Goal: Understand site structure: Understand site structure

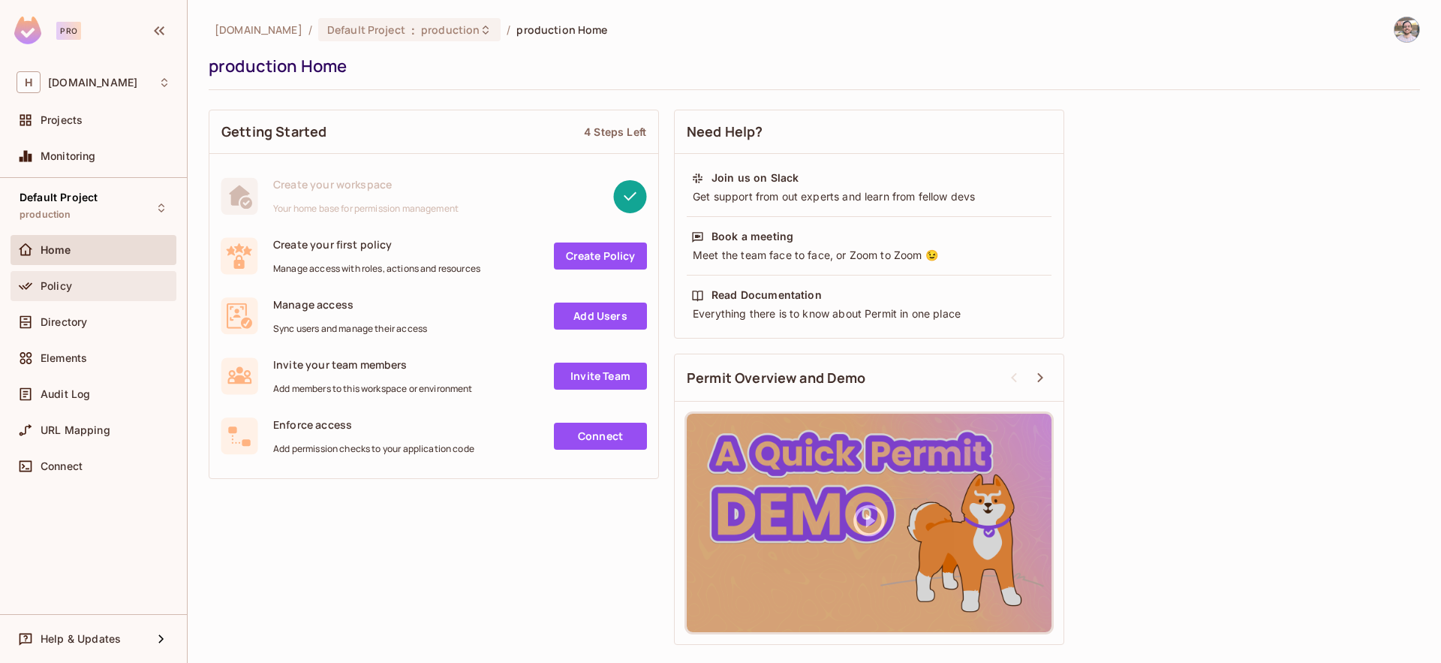
click at [74, 281] on div "Policy" at bounding box center [106, 286] width 130 height 12
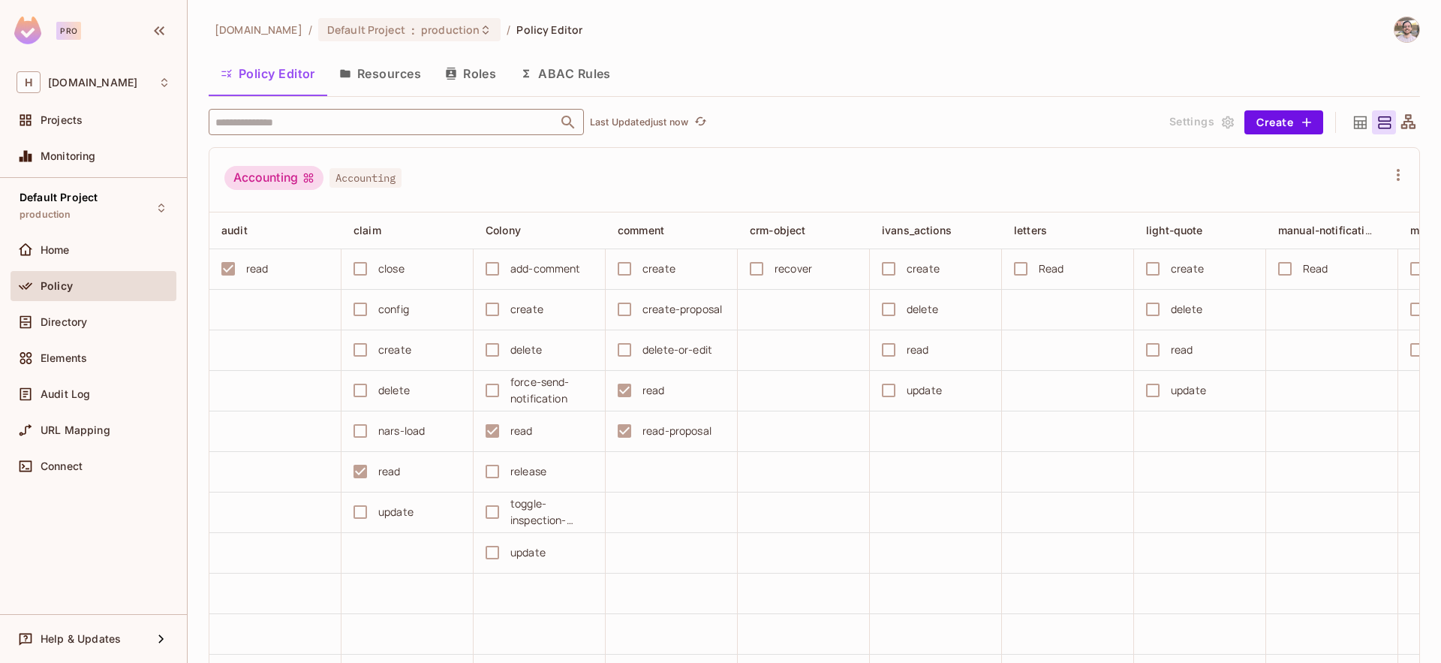
click at [336, 120] on input "text" at bounding box center [383, 122] width 343 height 26
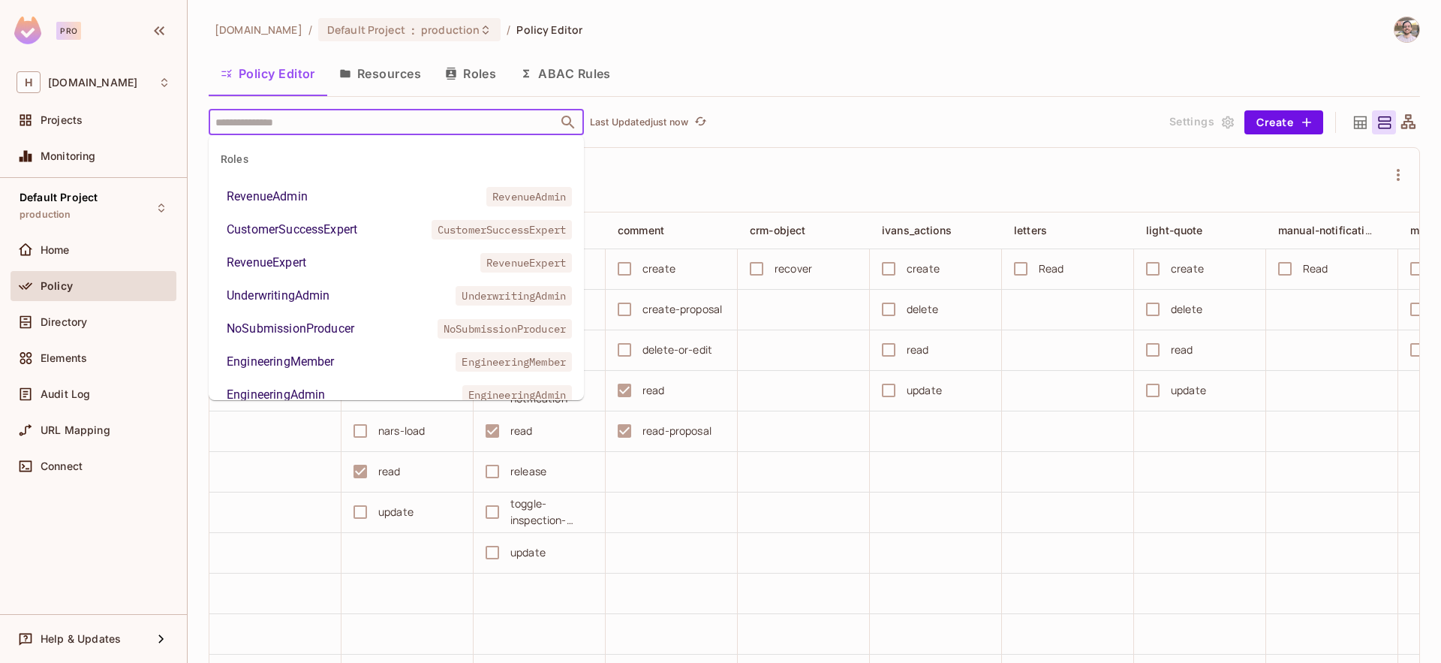
click at [815, 65] on div "Policy Editor Resources Roles ABAC Rules" at bounding box center [814, 74] width 1211 height 38
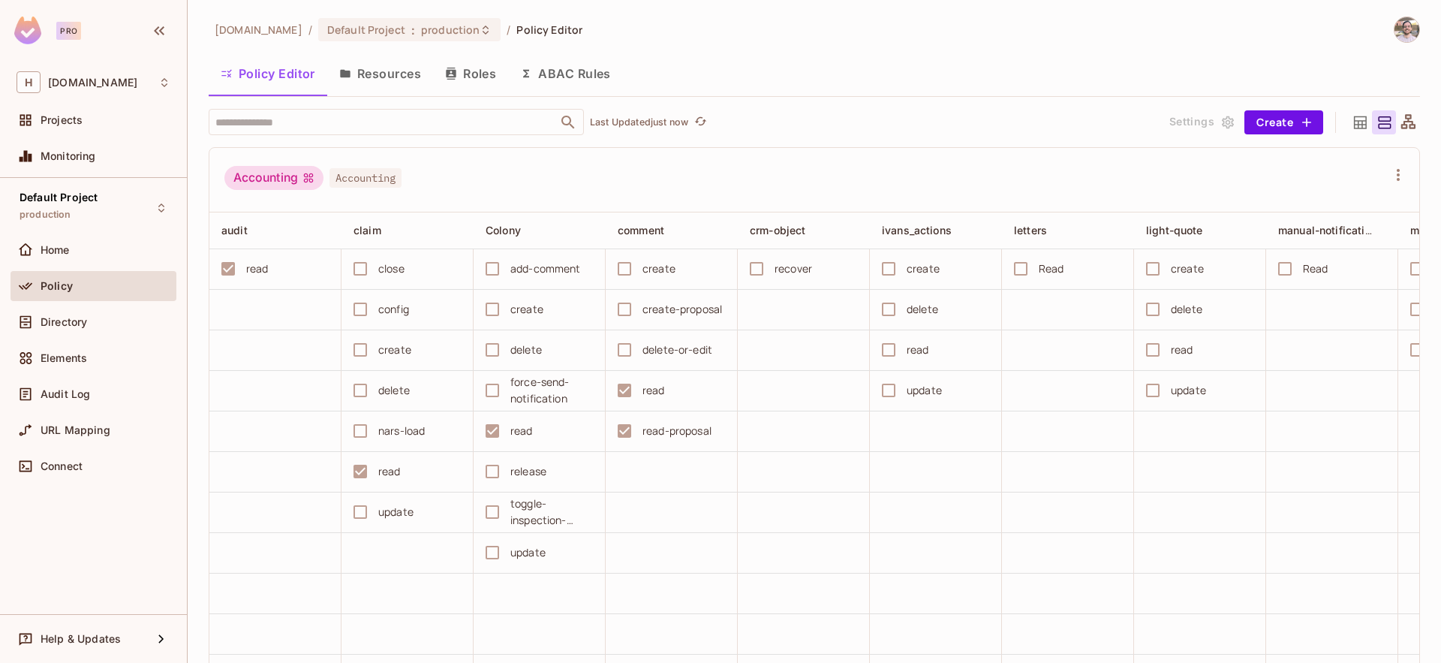
click at [407, 73] on button "Resources" at bounding box center [380, 74] width 106 height 38
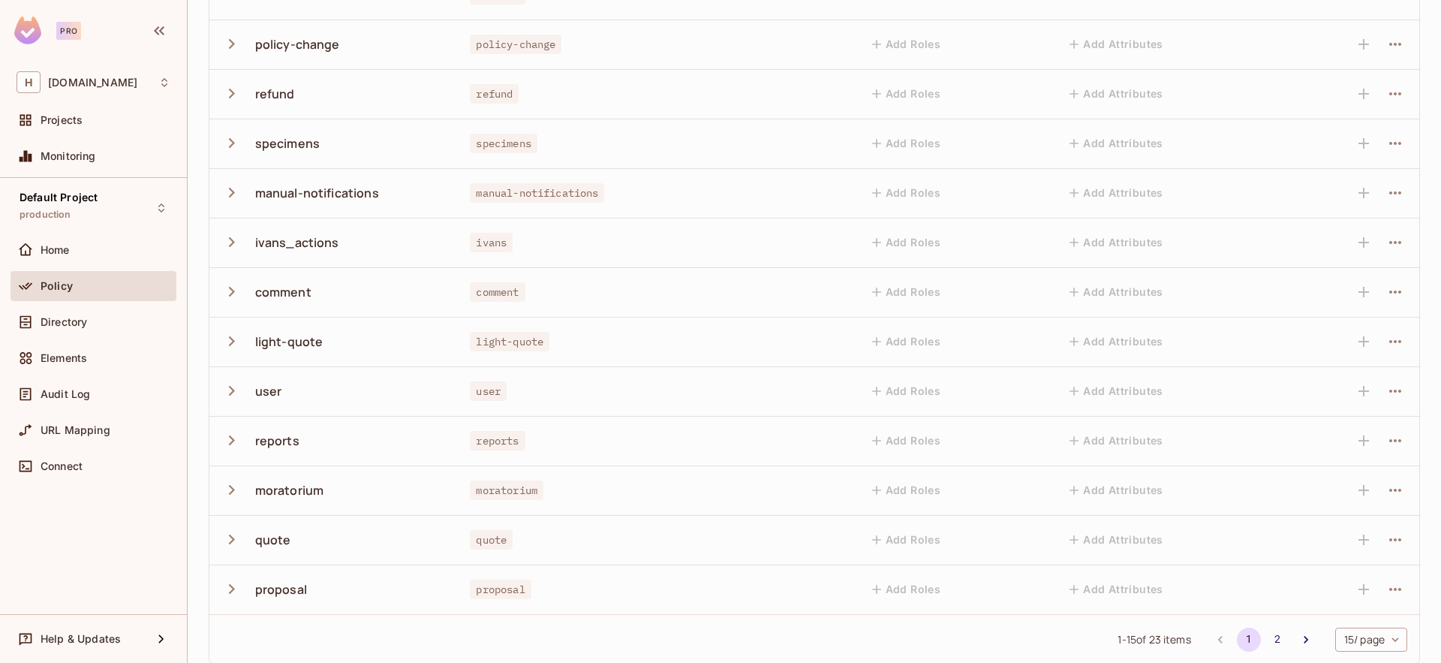
scroll to position [324, 0]
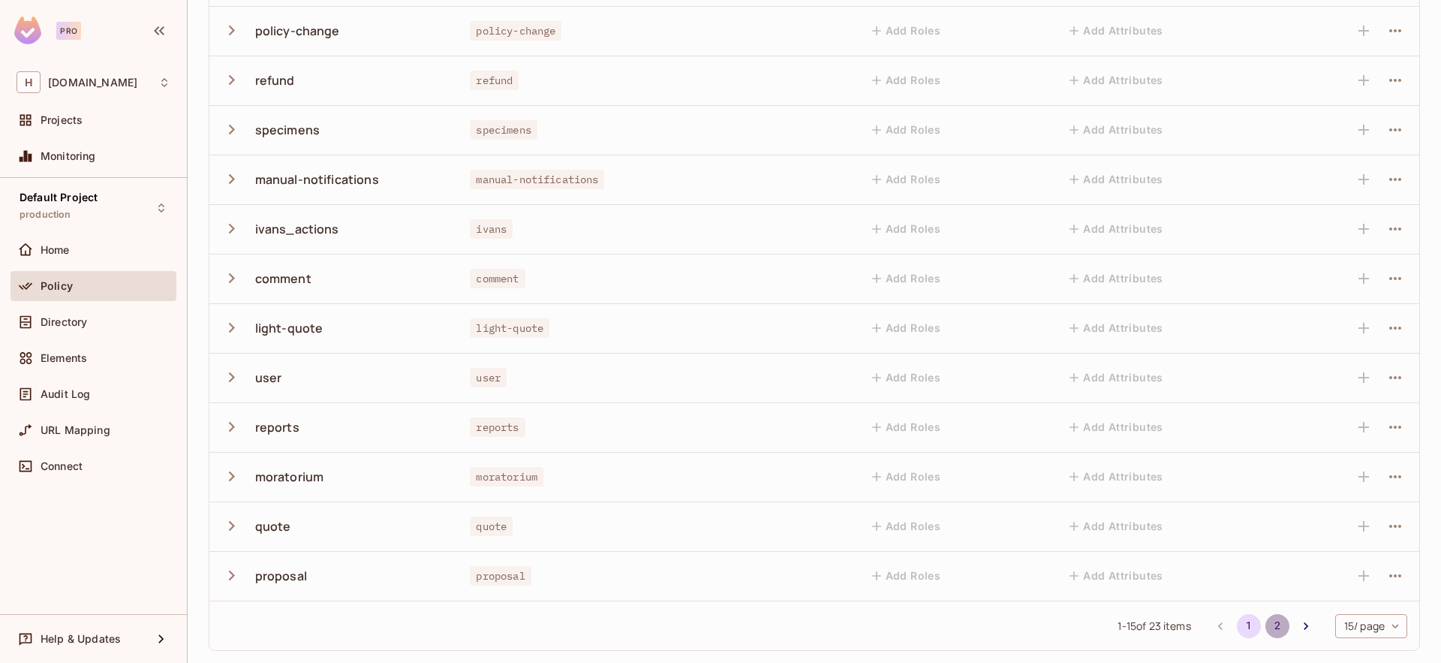
click at [1265, 629] on button "2" at bounding box center [1277, 626] width 24 height 24
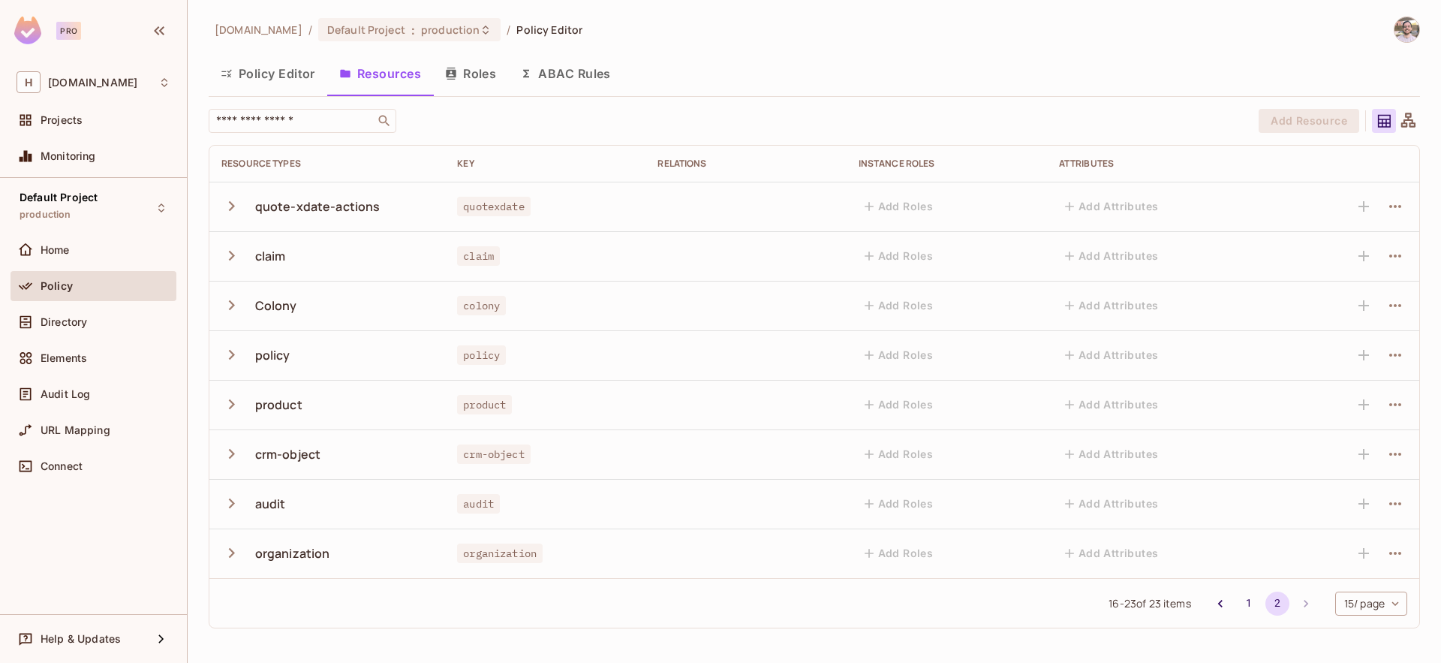
click at [228, 261] on icon "button" at bounding box center [231, 255] width 20 height 20
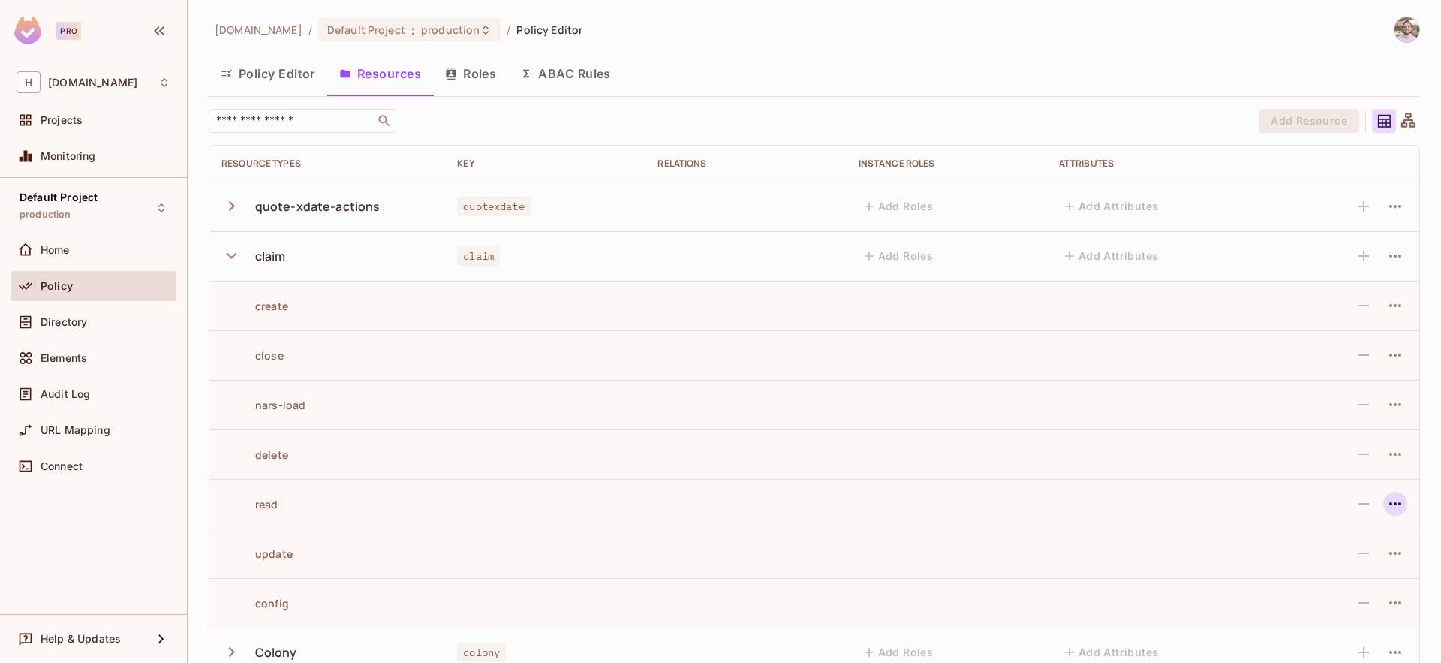
click at [1386, 505] on icon "button" at bounding box center [1395, 504] width 18 height 18
click at [1061, 493] on div at bounding box center [720, 331] width 1441 height 663
click at [266, 73] on button "Policy Editor" at bounding box center [268, 74] width 119 height 38
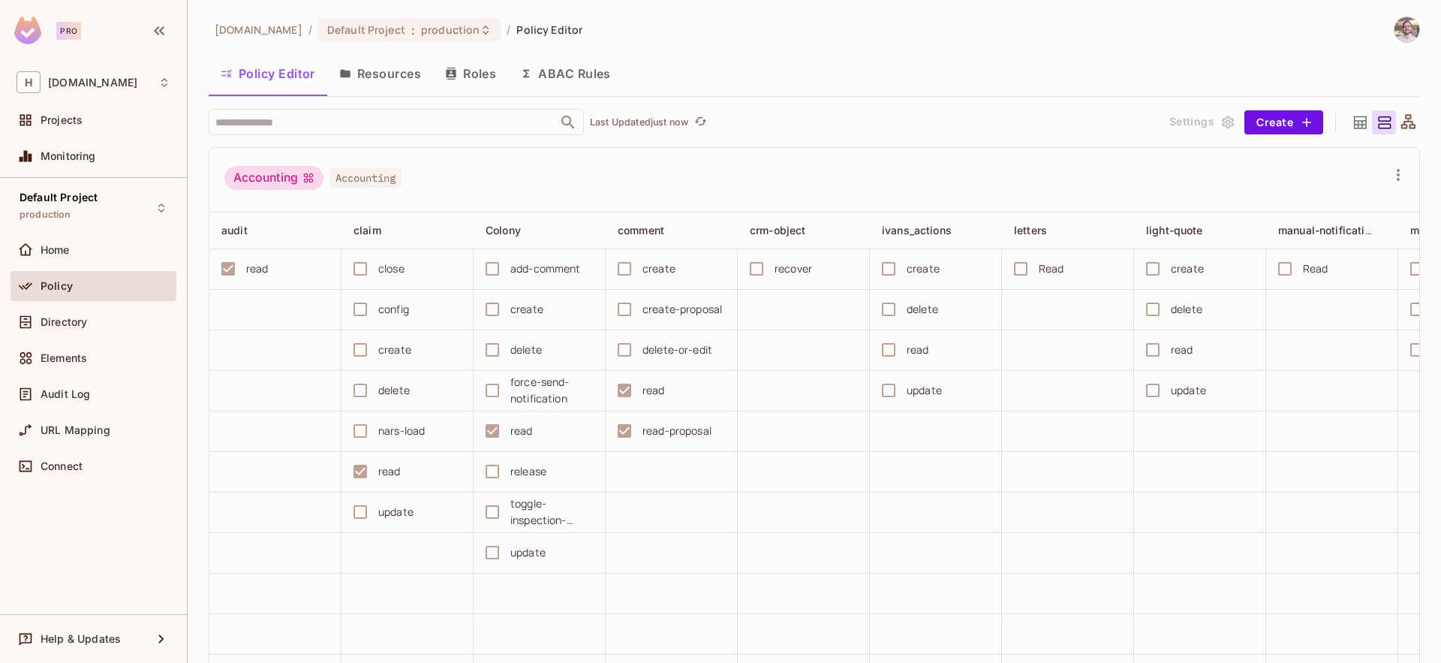
click at [1401, 122] on icon at bounding box center [1408, 121] width 14 height 14
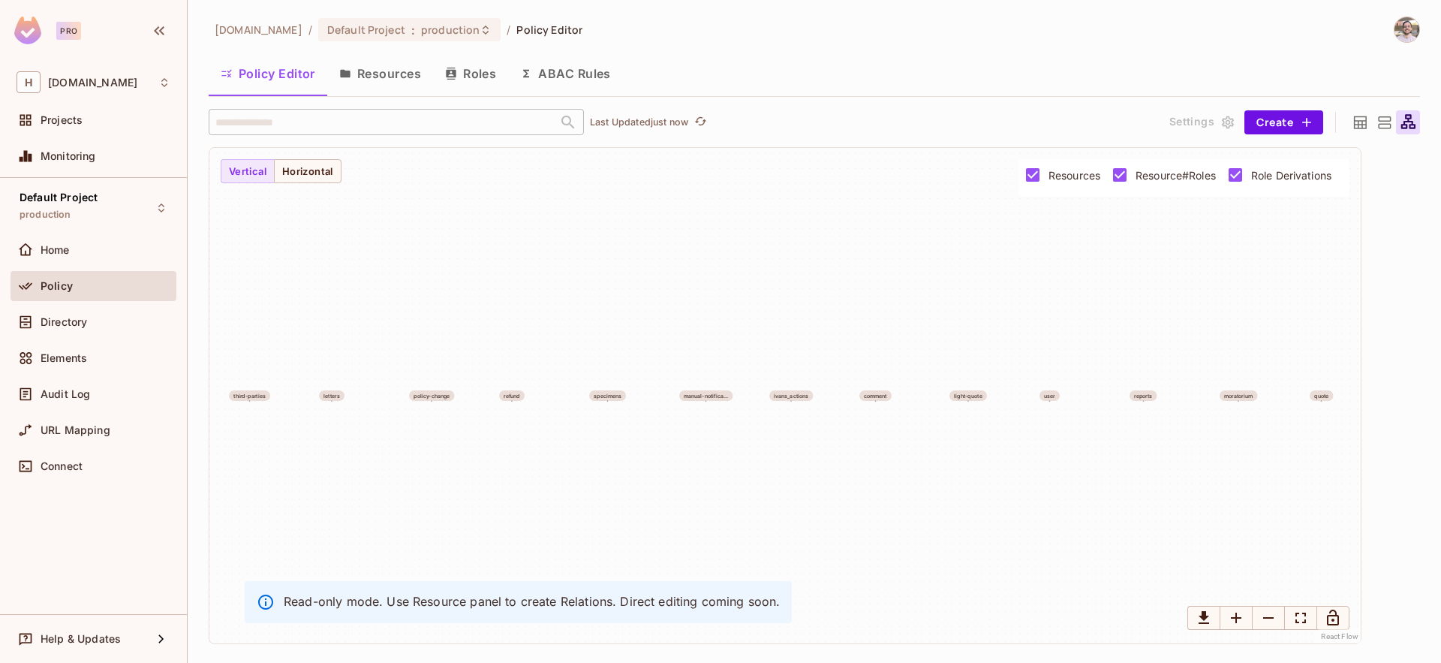
click at [1357, 121] on icon at bounding box center [1360, 122] width 13 height 13
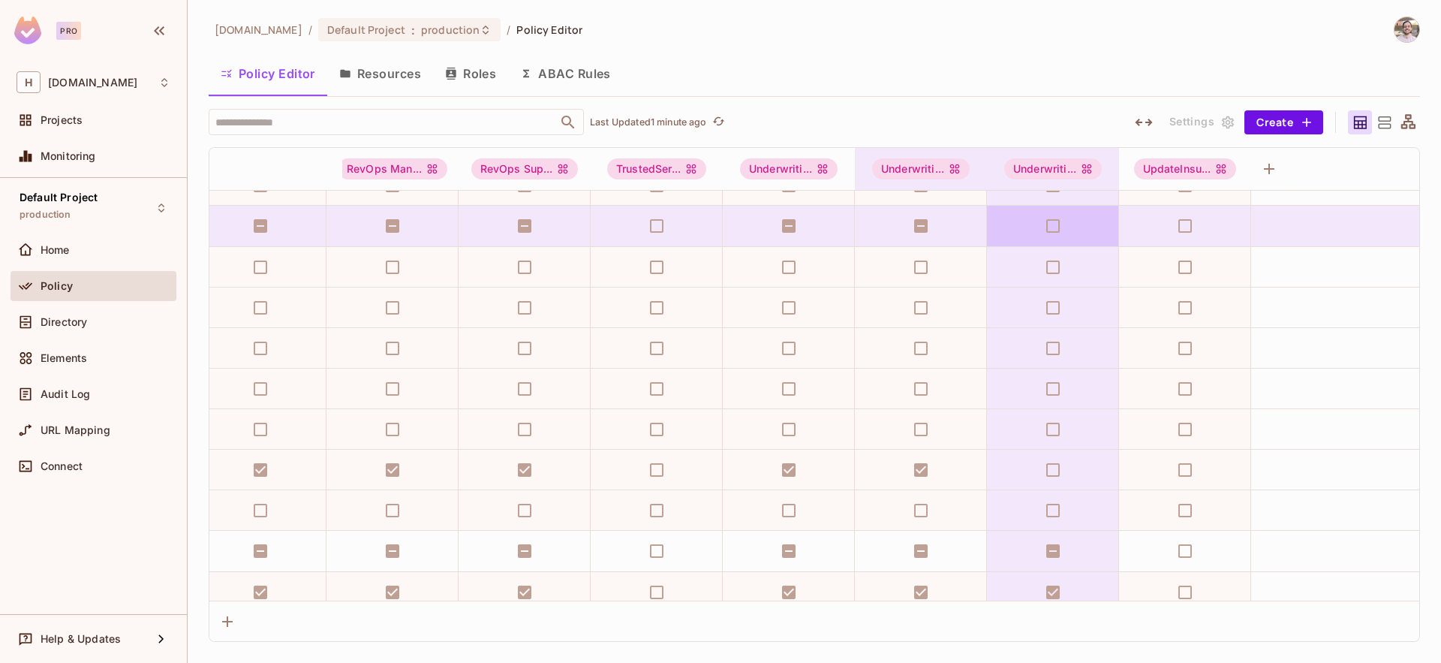
scroll to position [0, 5575]
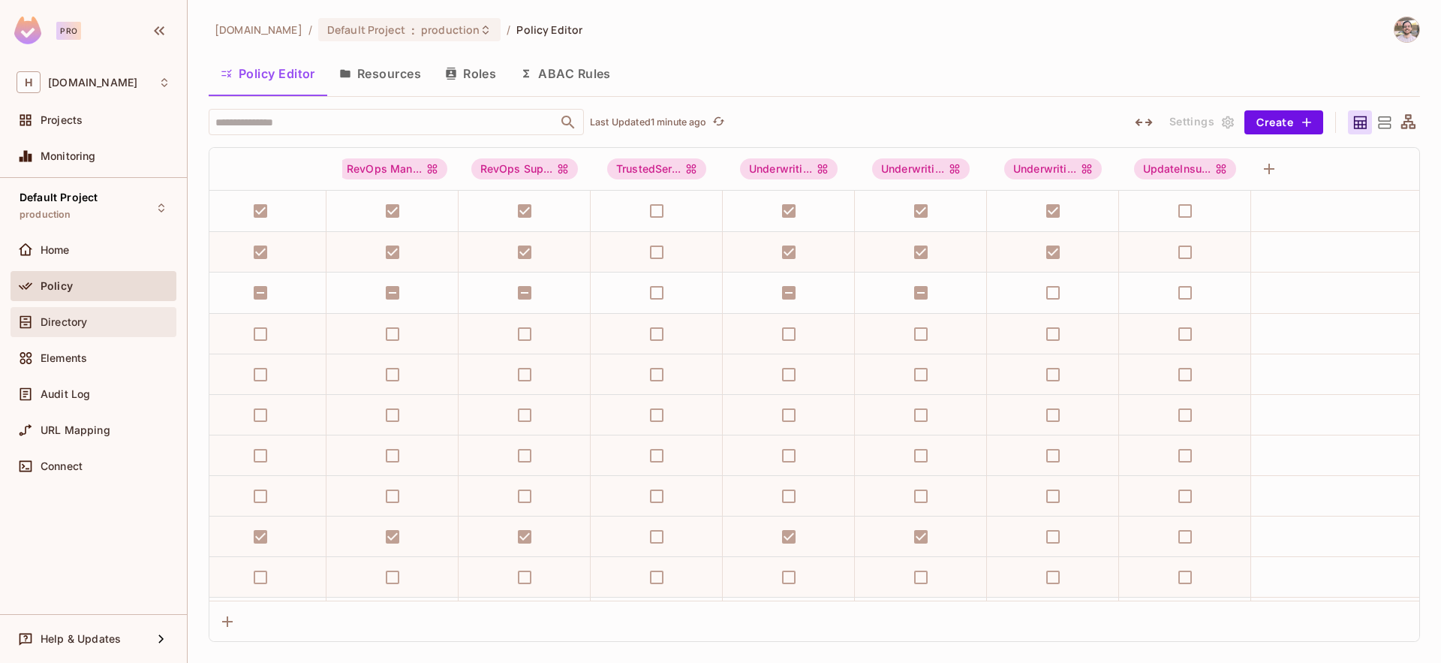
click at [78, 326] on span "Directory" at bounding box center [64, 322] width 47 height 12
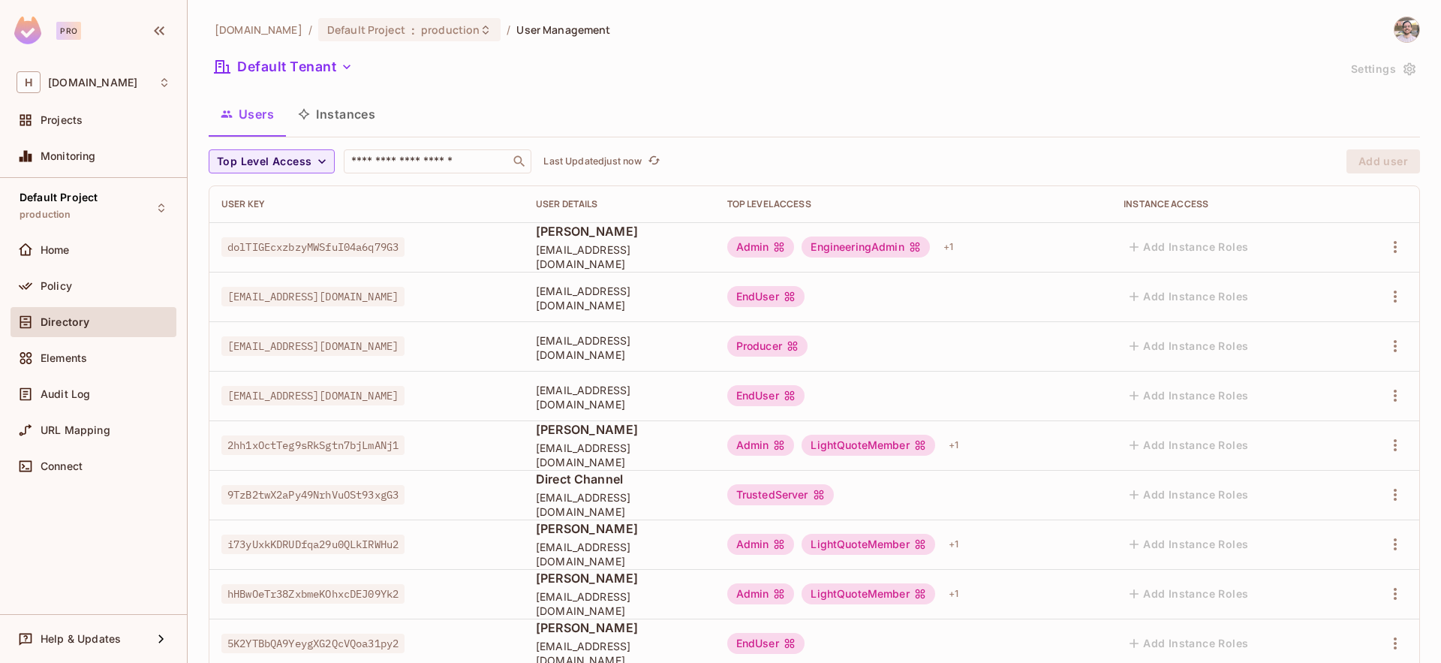
click at [332, 118] on button "Instances" at bounding box center [336, 114] width 101 height 38
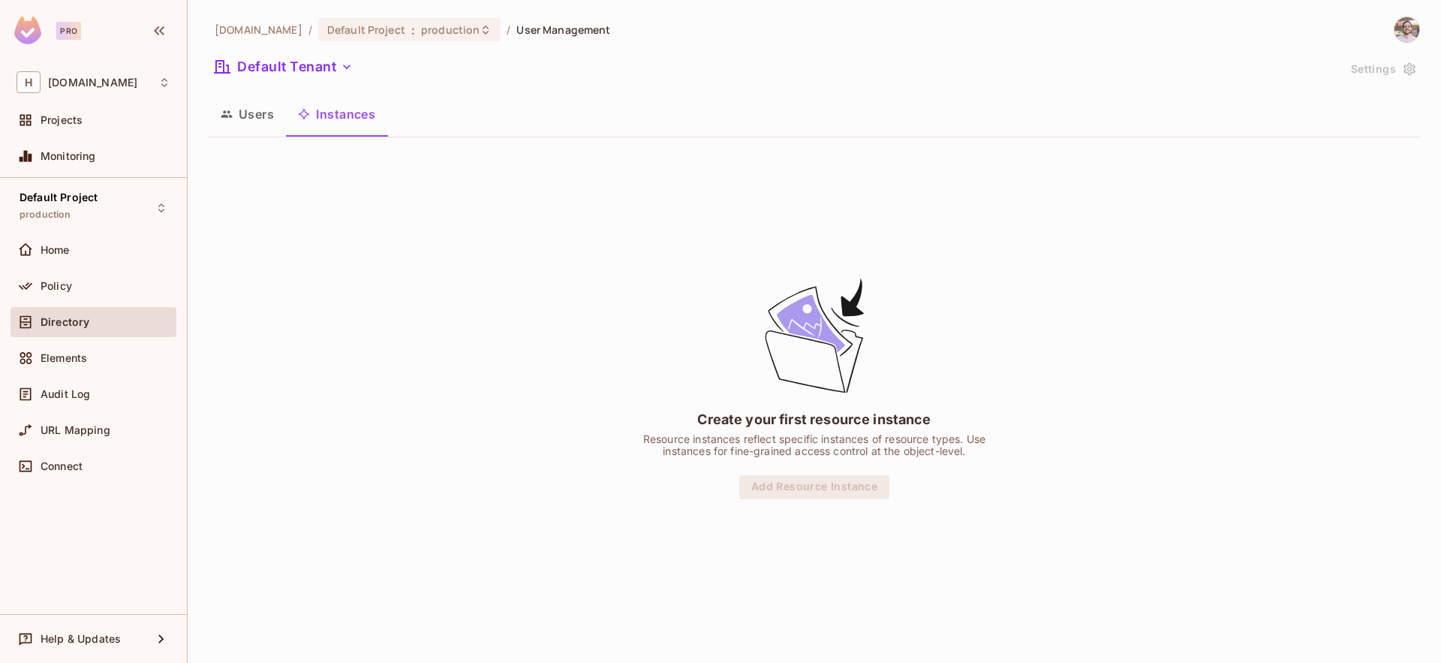
click at [239, 121] on button "Users" at bounding box center [247, 114] width 77 height 38
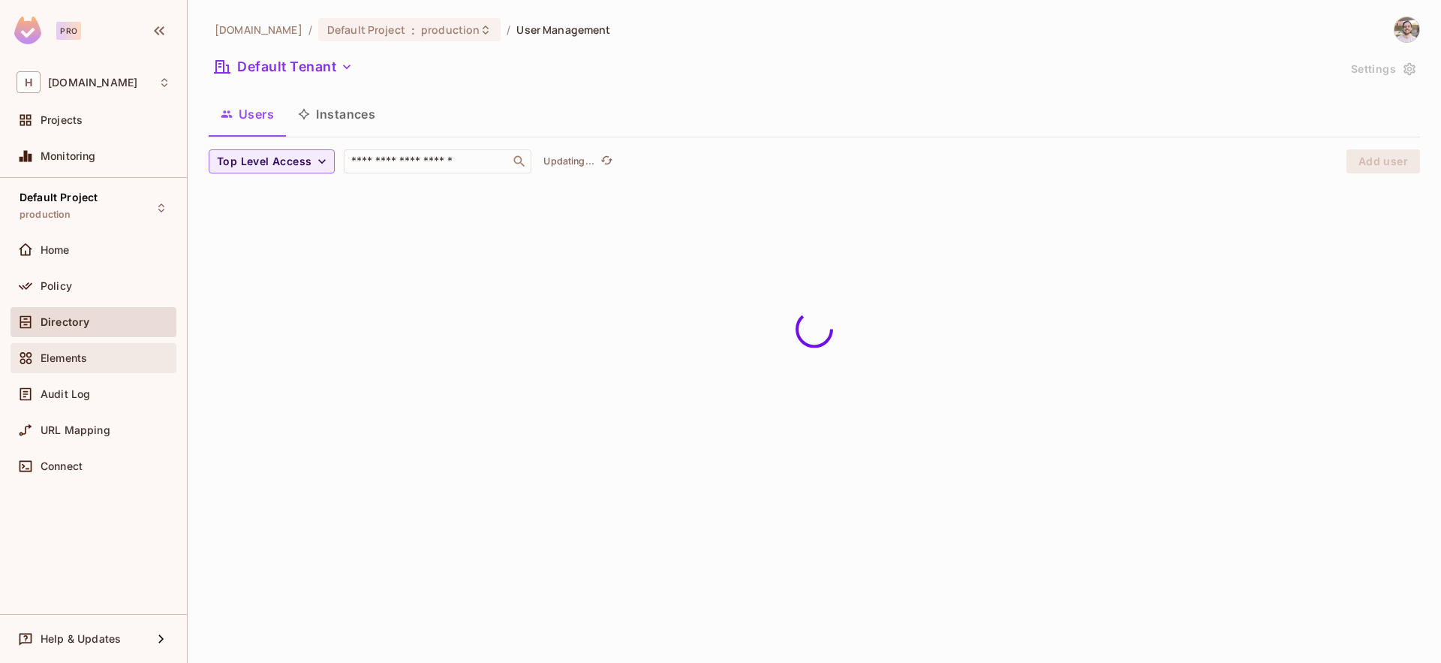
click at [44, 354] on span "Elements" at bounding box center [64, 358] width 47 height 12
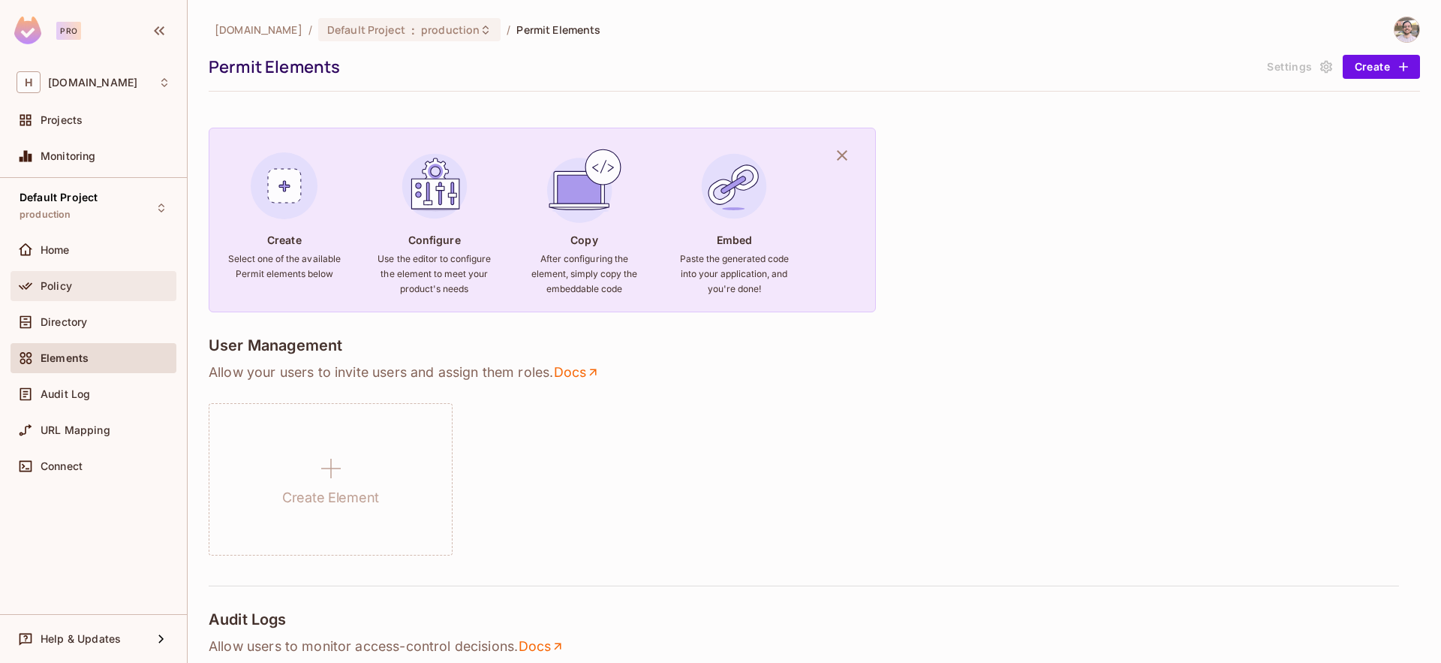
click at [50, 293] on div "Policy" at bounding box center [94, 286] width 154 height 18
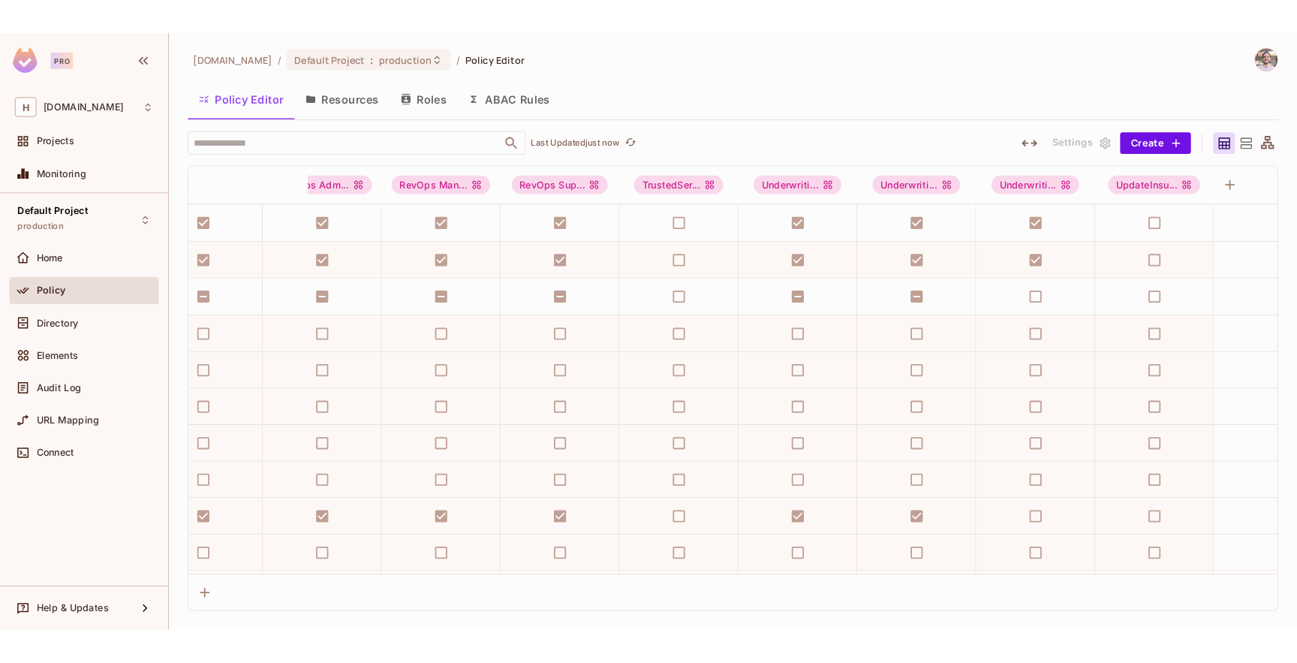
scroll to position [0, 5575]
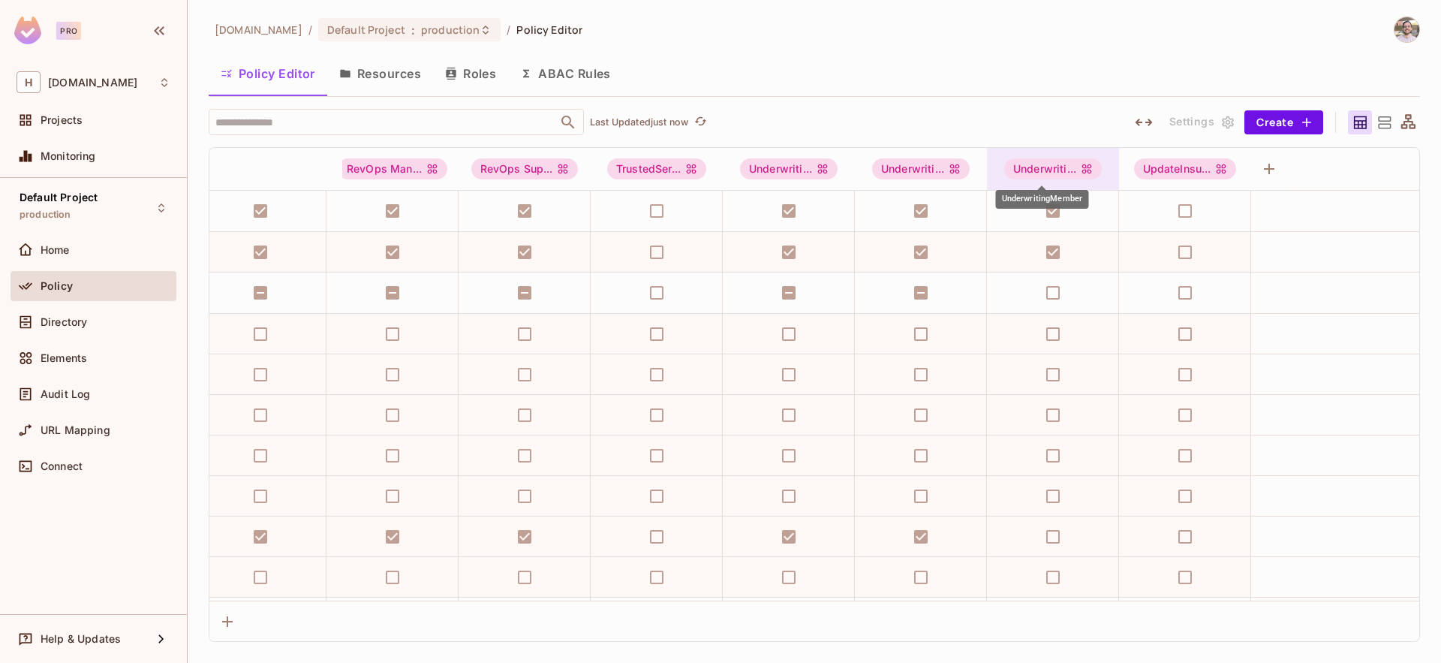
click at [1081, 169] on icon "UnderwritingMember" at bounding box center [1087, 169] width 12 height 12
click at [1030, 76] on div at bounding box center [720, 331] width 1441 height 663
drag, startPoint x: 846, startPoint y: 25, endPoint x: 840, endPoint y: 30, distance: 8.0
click at [847, 25] on div "[DOMAIN_NAME] / Default Project : production / Policy Editor" at bounding box center [814, 30] width 1211 height 26
click at [802, 40] on div "[DOMAIN_NAME] / Default Project : production / Policy Editor" at bounding box center [814, 30] width 1211 height 26
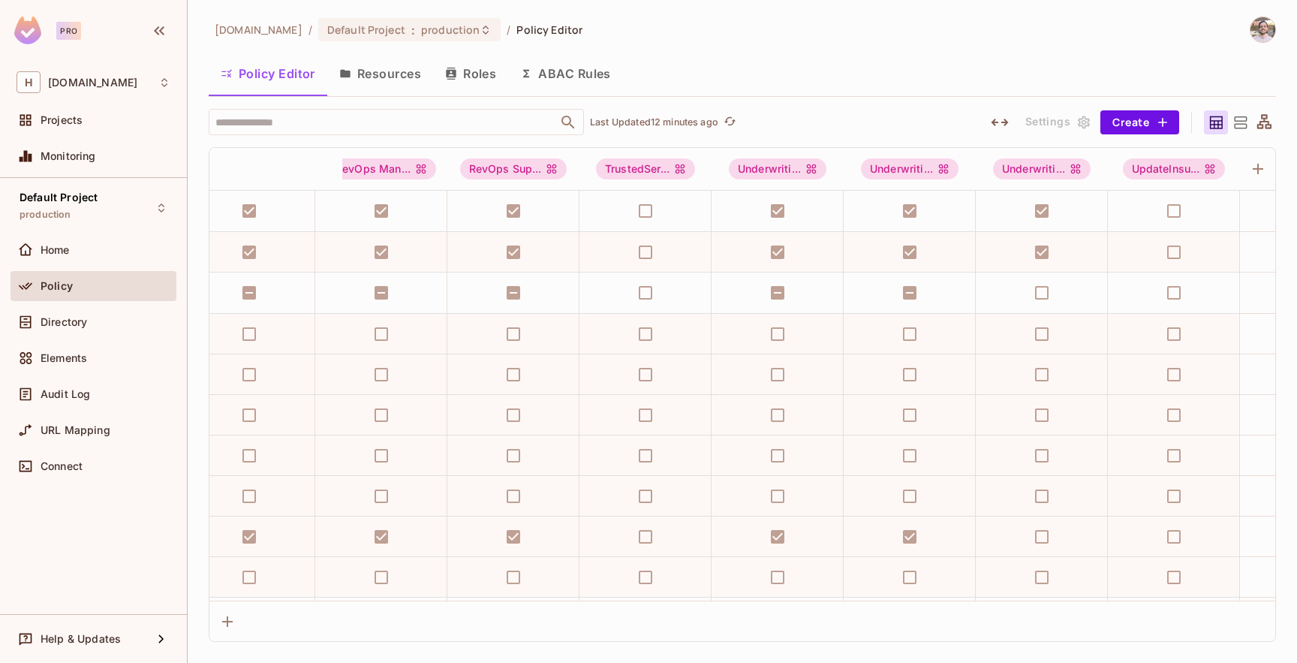
click at [809, 28] on div "[DOMAIN_NAME] / Default Project : production / Policy Editor" at bounding box center [742, 30] width 1067 height 26
